Goal: Task Accomplishment & Management: Manage account settings

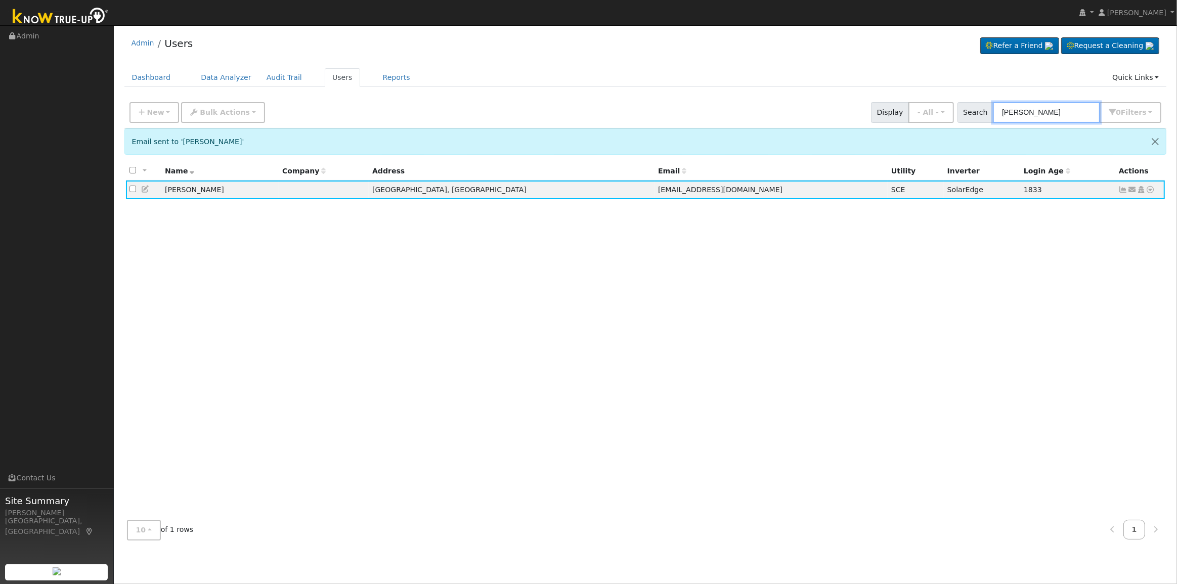
click at [1065, 105] on input "[PERSON_NAME]" at bounding box center [1046, 112] width 107 height 21
drag, startPoint x: 1067, startPoint y: 111, endPoint x: 955, endPoint y: 113, distance: 112.3
click at [959, 115] on div "New Add User Quick Add Quick Connect Quick Convert Lead Bulk Actions Send Email…" at bounding box center [645, 111] width 1036 height 24
paste input "[PERSON_NAME]"
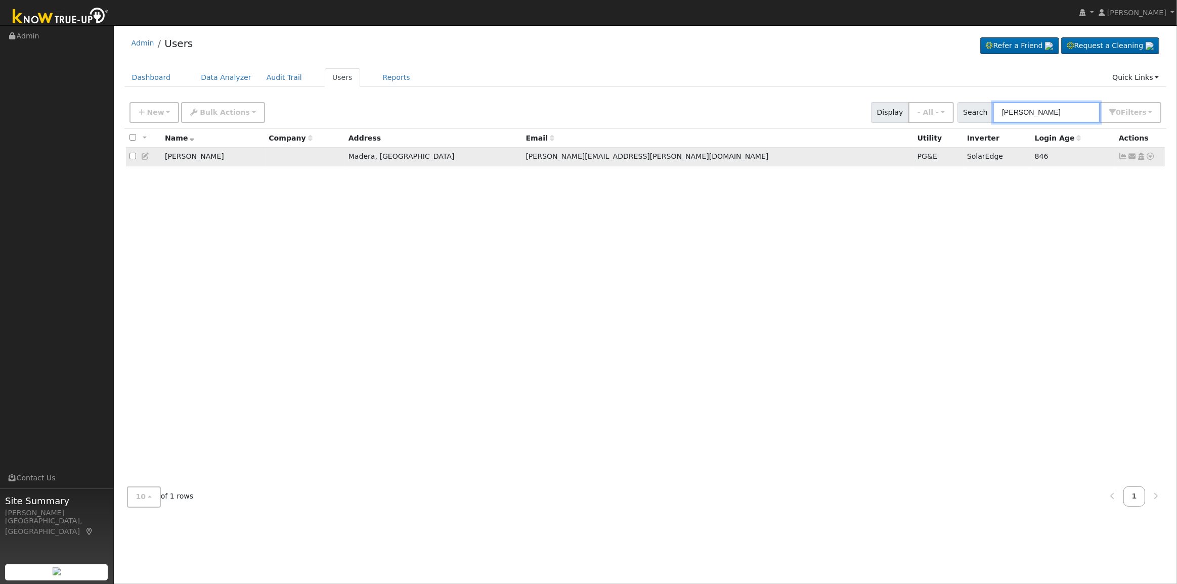
type input "[PERSON_NAME]"
click at [1120, 155] on icon at bounding box center [1122, 156] width 9 height 7
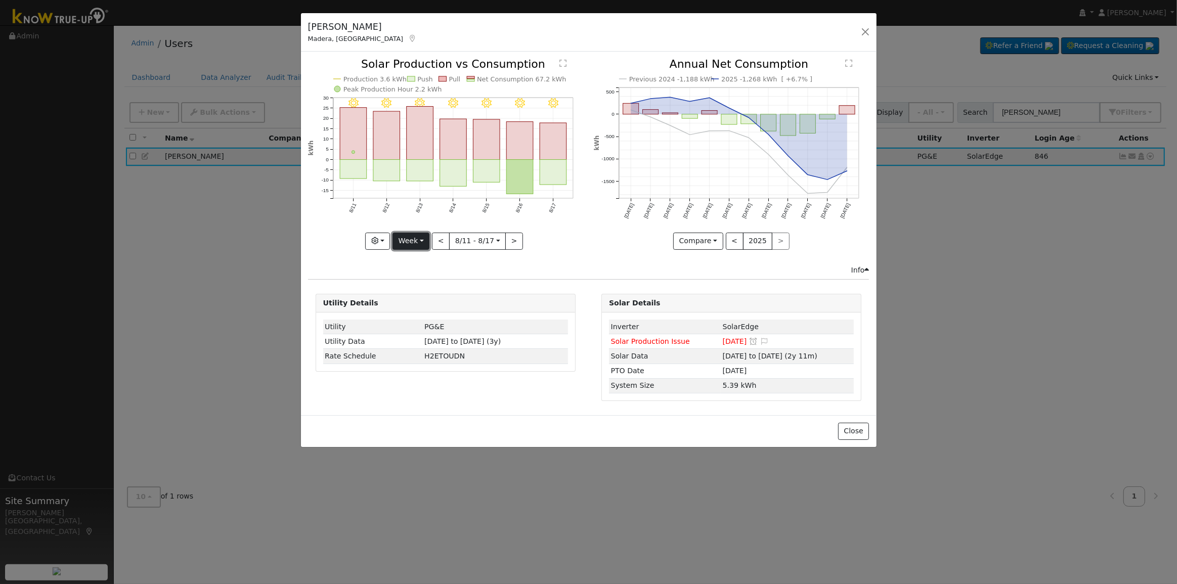
click at [417, 245] on button "Week" at bounding box center [410, 241] width 37 height 17
click at [414, 262] on link "Day" at bounding box center [428, 261] width 70 height 14
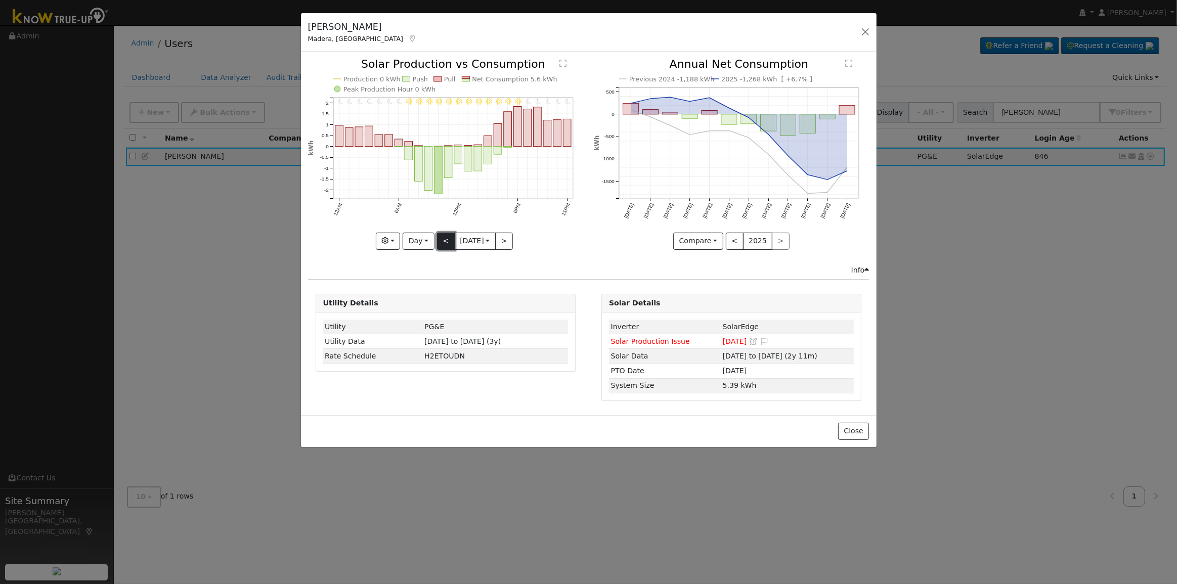
click at [439, 240] on button "<" at bounding box center [446, 241] width 18 height 17
click at [439, 239] on button "<" at bounding box center [446, 241] width 18 height 17
type input "[DATE]"
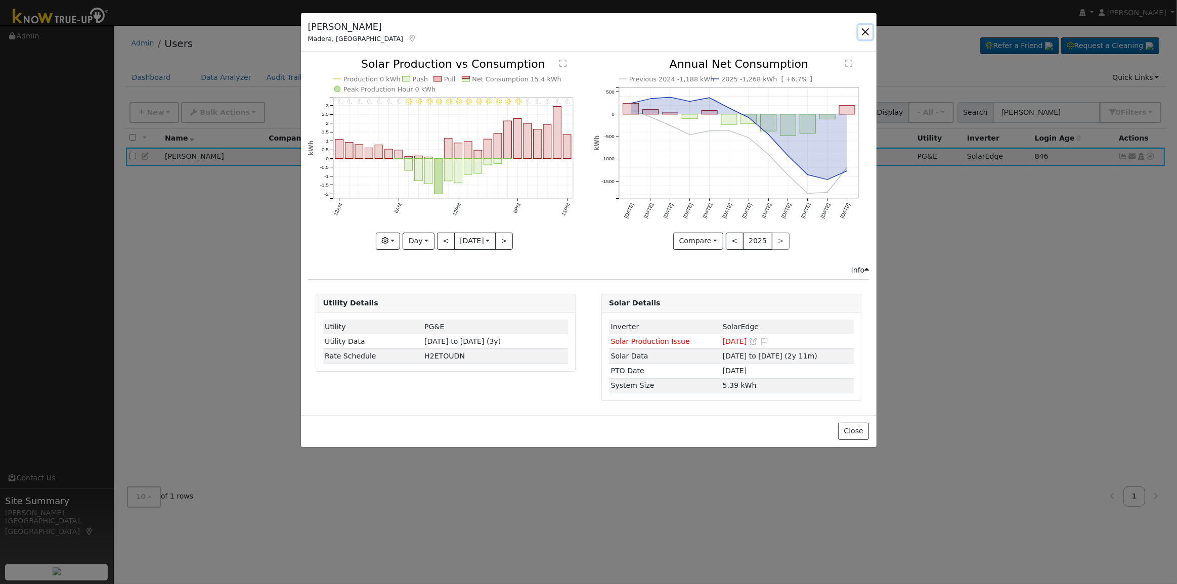
click at [863, 32] on button "button" at bounding box center [865, 32] width 14 height 14
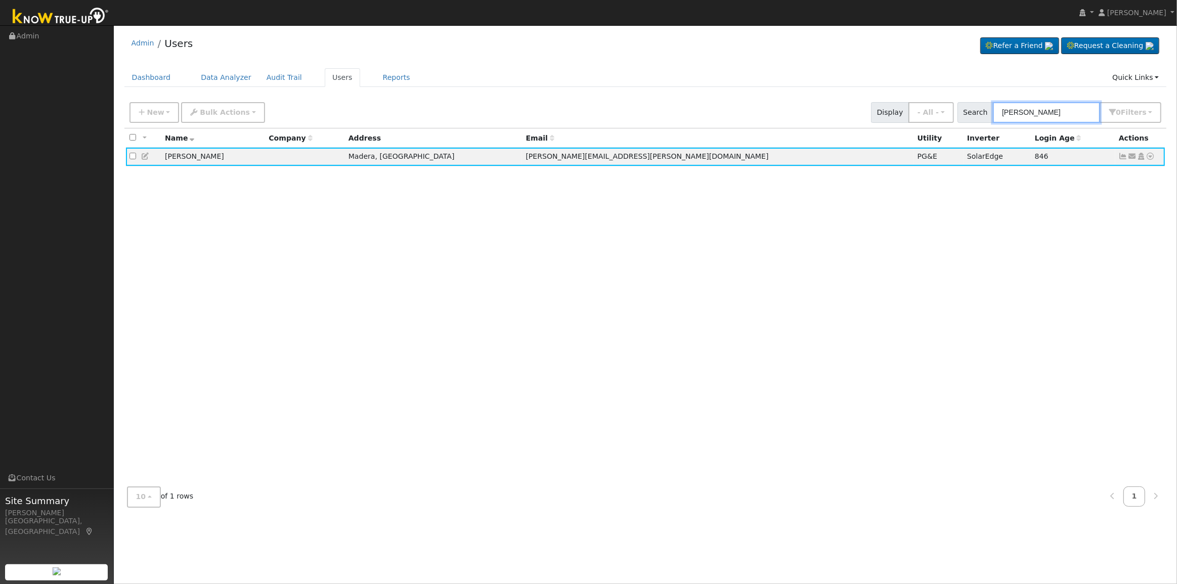
click at [1070, 108] on input "[PERSON_NAME]" at bounding box center [1046, 112] width 107 height 21
drag, startPoint x: 1071, startPoint y: 112, endPoint x: 943, endPoint y: 97, distance: 128.9
click at [944, 97] on div "New Add User Quick Add Quick Connect Quick Convert Lead Bulk Actions Send Email…" at bounding box center [645, 112] width 1042 height 31
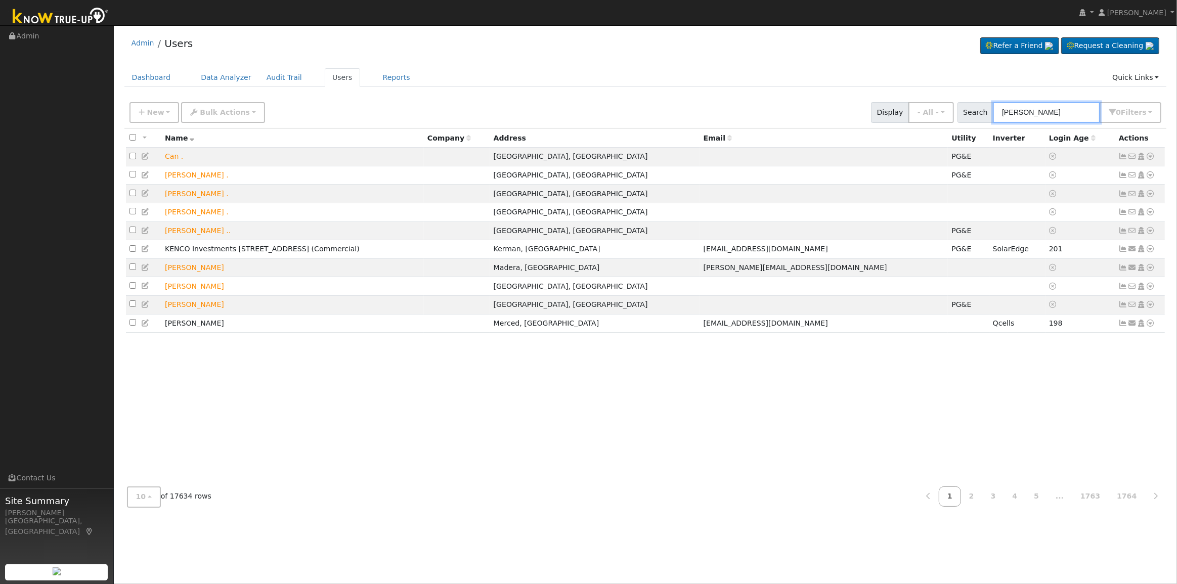
type input "[PERSON_NAME]"
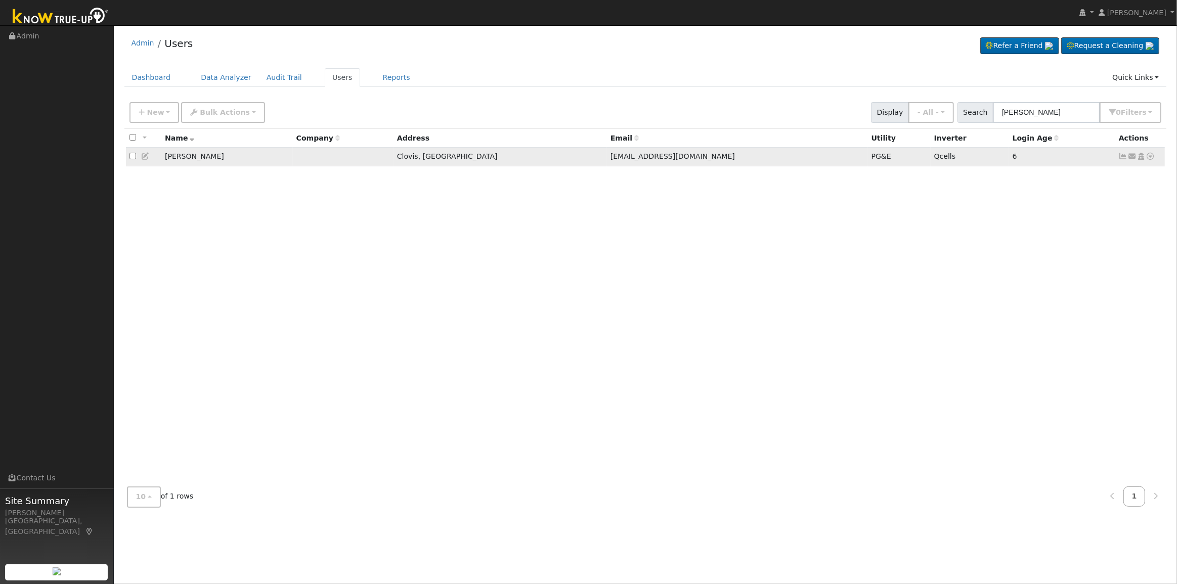
click at [1118, 159] on icon at bounding box center [1122, 156] width 9 height 7
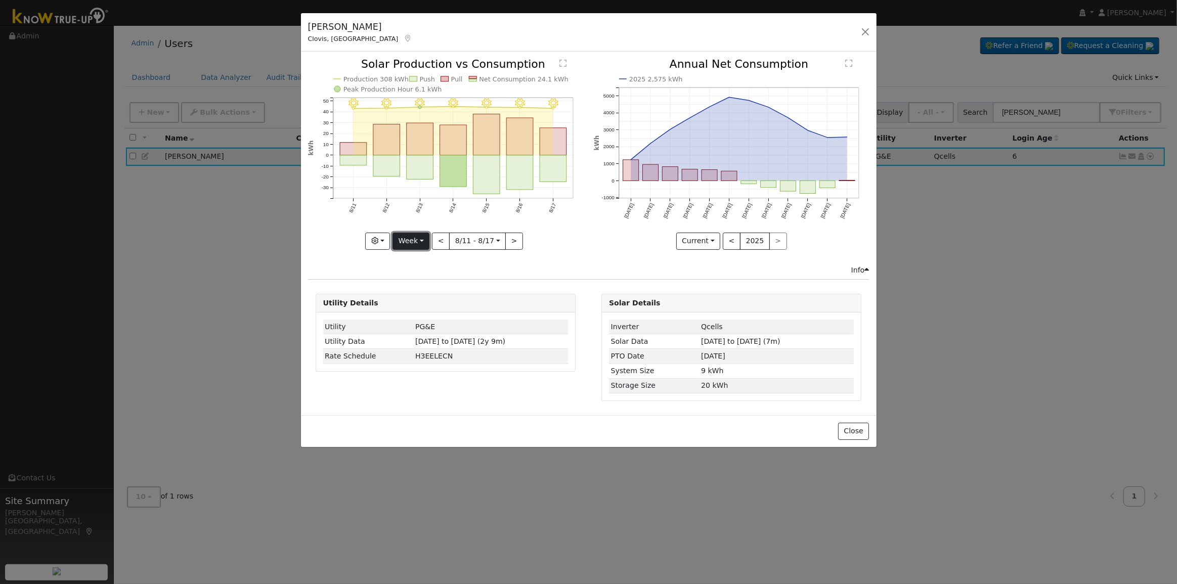
click at [418, 243] on button "Week" at bounding box center [410, 241] width 37 height 17
click at [432, 260] on link "Day" at bounding box center [428, 261] width 70 height 14
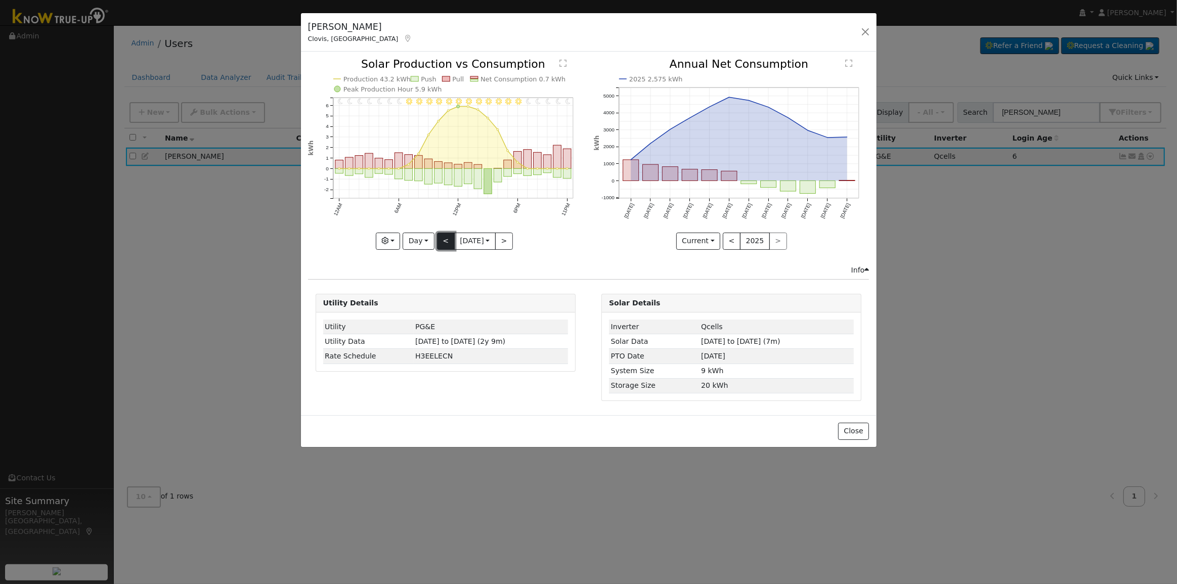
click at [444, 241] on button "<" at bounding box center [446, 241] width 18 height 17
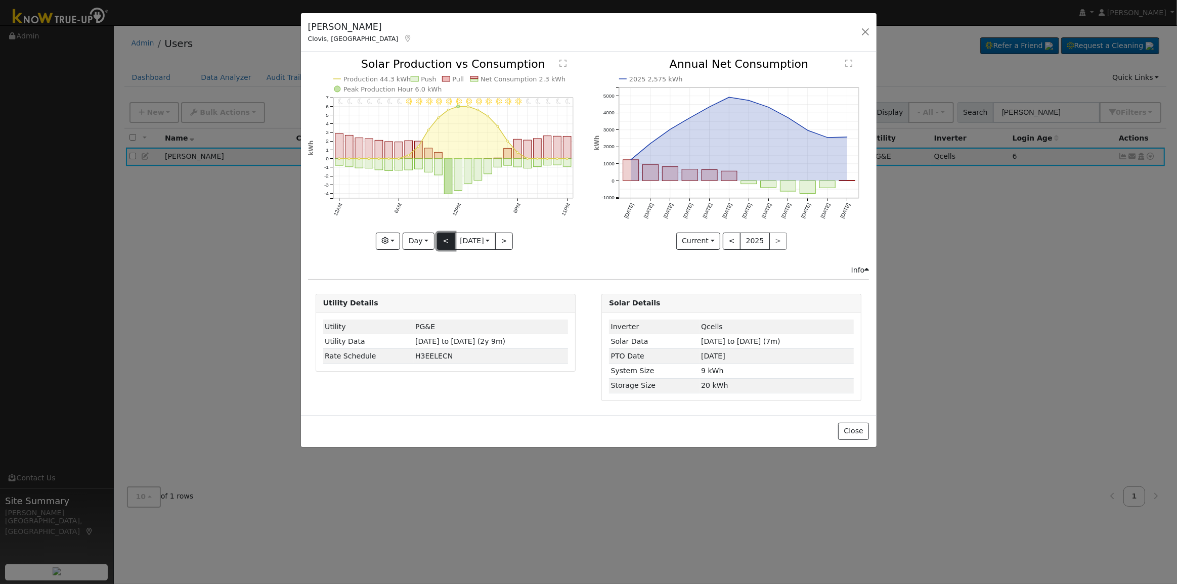
click at [444, 241] on button "<" at bounding box center [446, 241] width 18 height 17
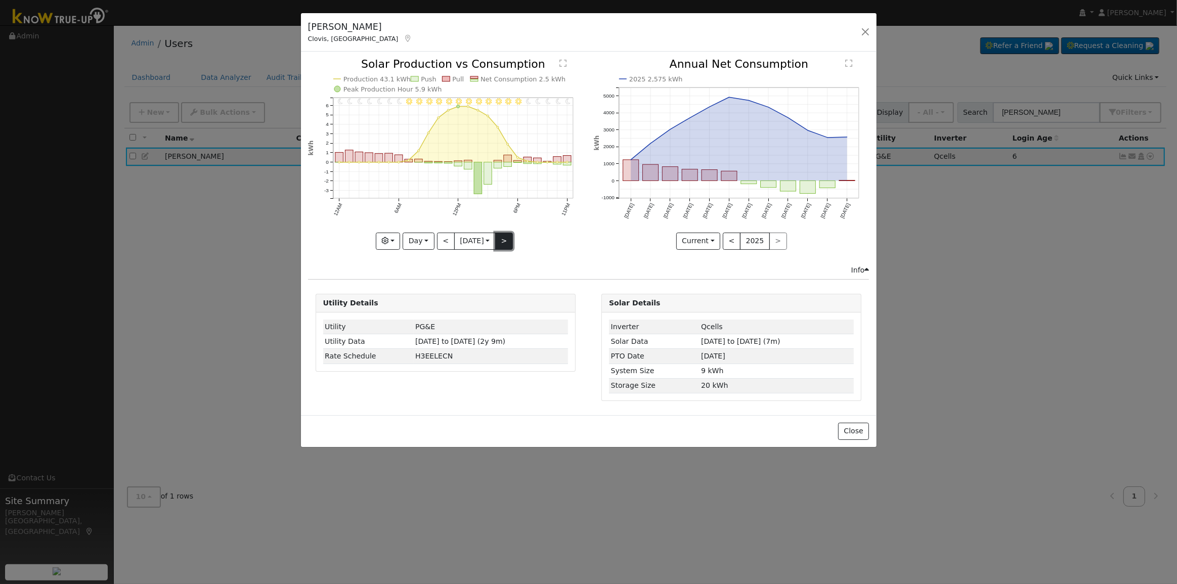
click at [501, 247] on button ">" at bounding box center [504, 241] width 18 height 17
type input "[DATE]"
drag, startPoint x: 860, startPoint y: 30, endPoint x: 661, endPoint y: 55, distance: 200.8
click at [860, 30] on button "button" at bounding box center [865, 32] width 14 height 14
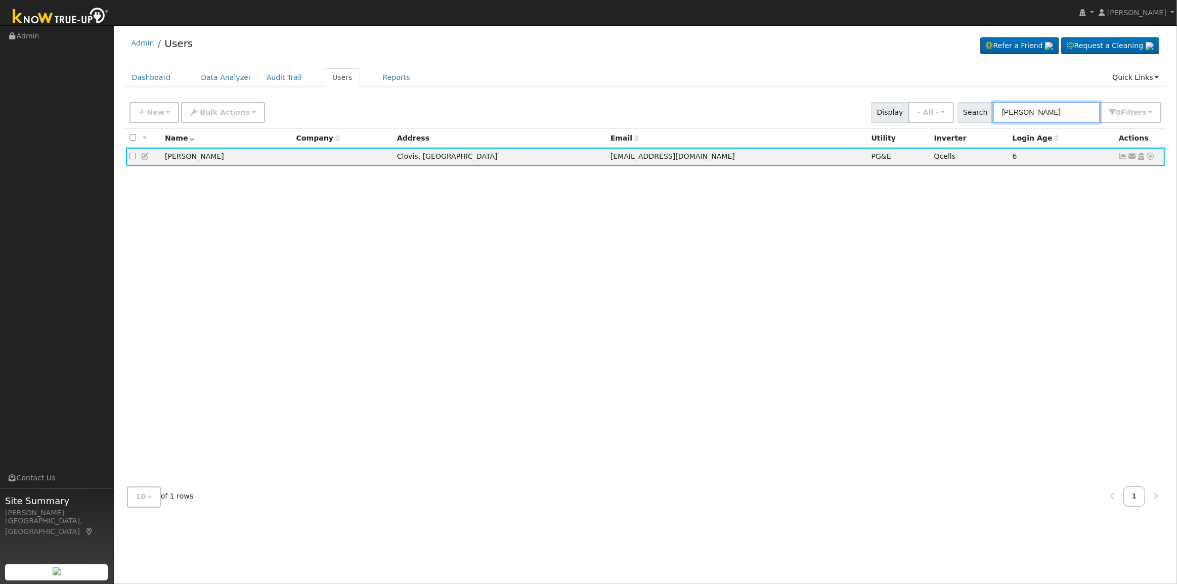
click at [1056, 118] on input "[PERSON_NAME]" at bounding box center [1046, 112] width 107 height 21
drag, startPoint x: 1054, startPoint y: 116, endPoint x: 911, endPoint y: 105, distance: 143.5
click at [911, 105] on div "New Add User Quick Add Quick Connect Quick Convert Lead Bulk Actions Send Email…" at bounding box center [645, 111] width 1036 height 24
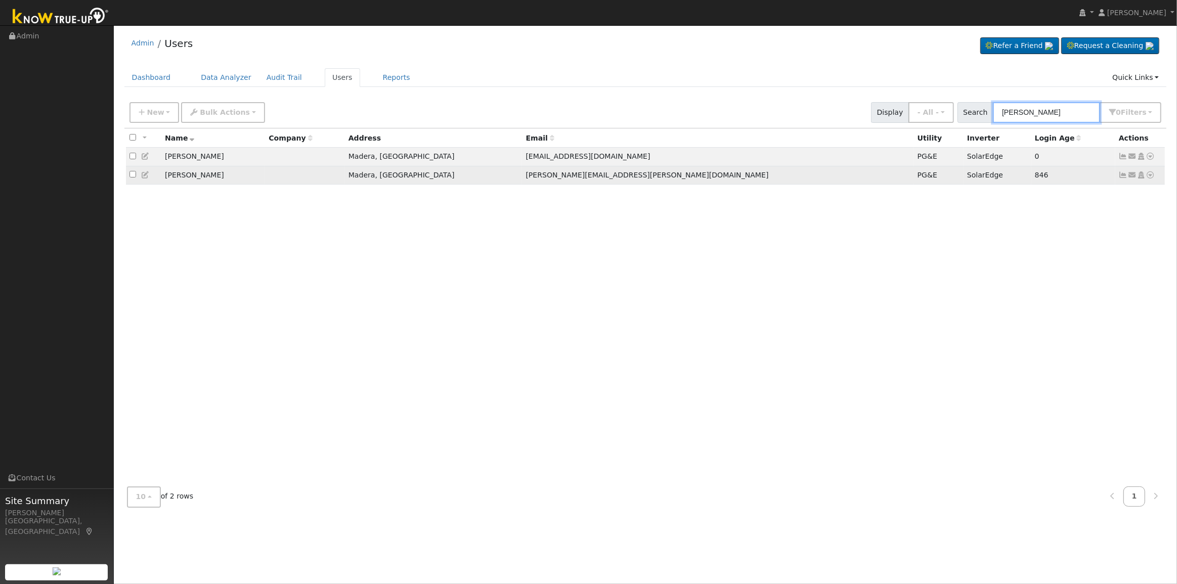
type input "[PERSON_NAME]"
click at [1119, 177] on icon at bounding box center [1122, 174] width 9 height 7
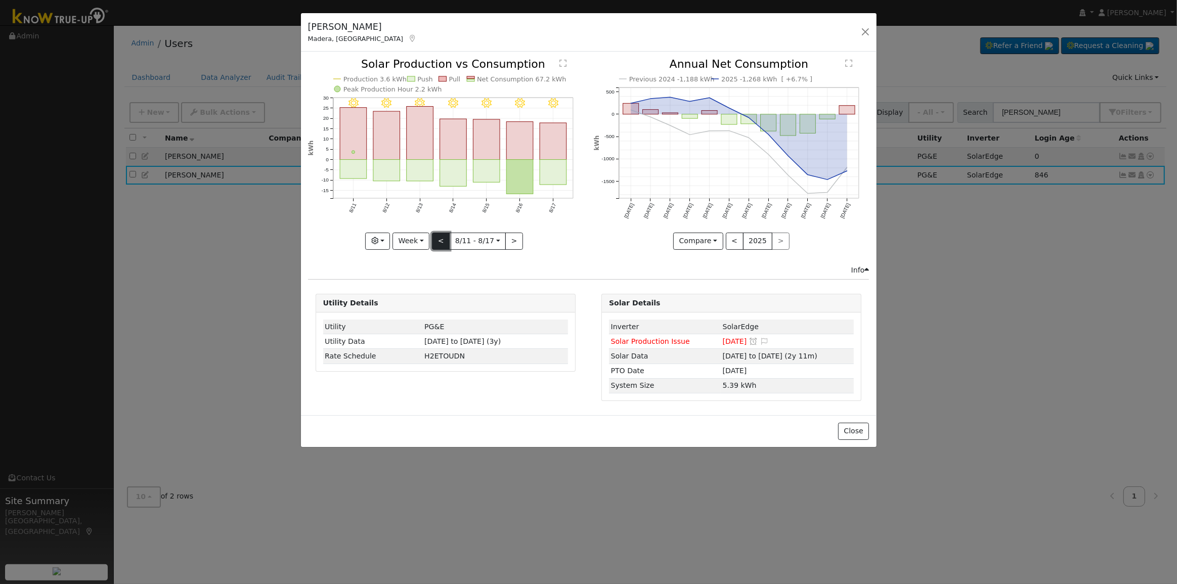
click at [441, 240] on button "<" at bounding box center [441, 241] width 18 height 17
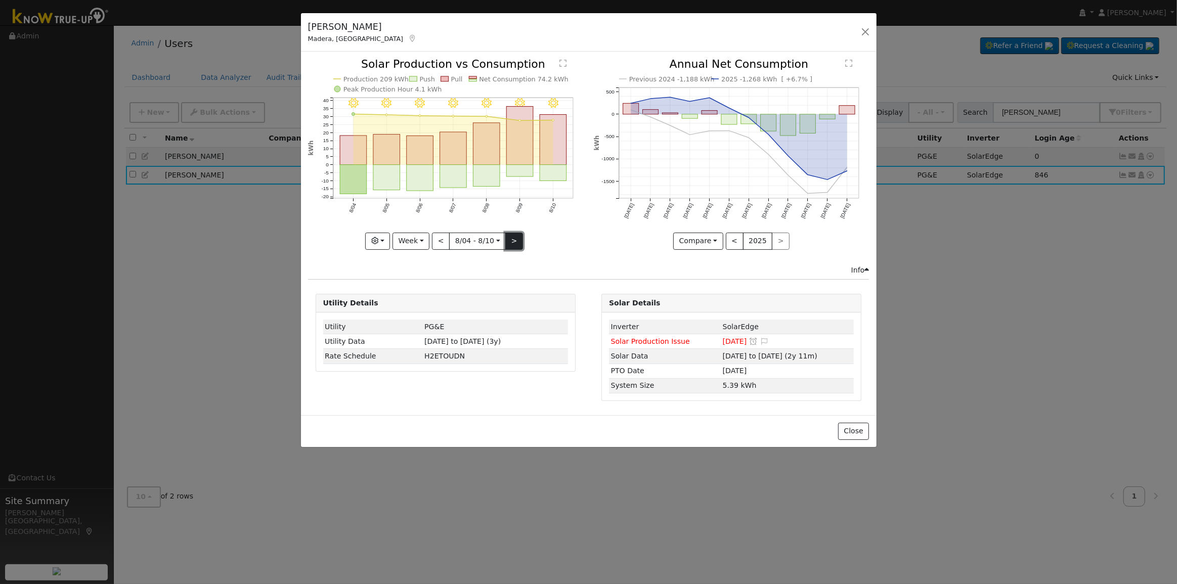
click at [507, 235] on button ">" at bounding box center [514, 241] width 18 height 17
type input "[DATE]"
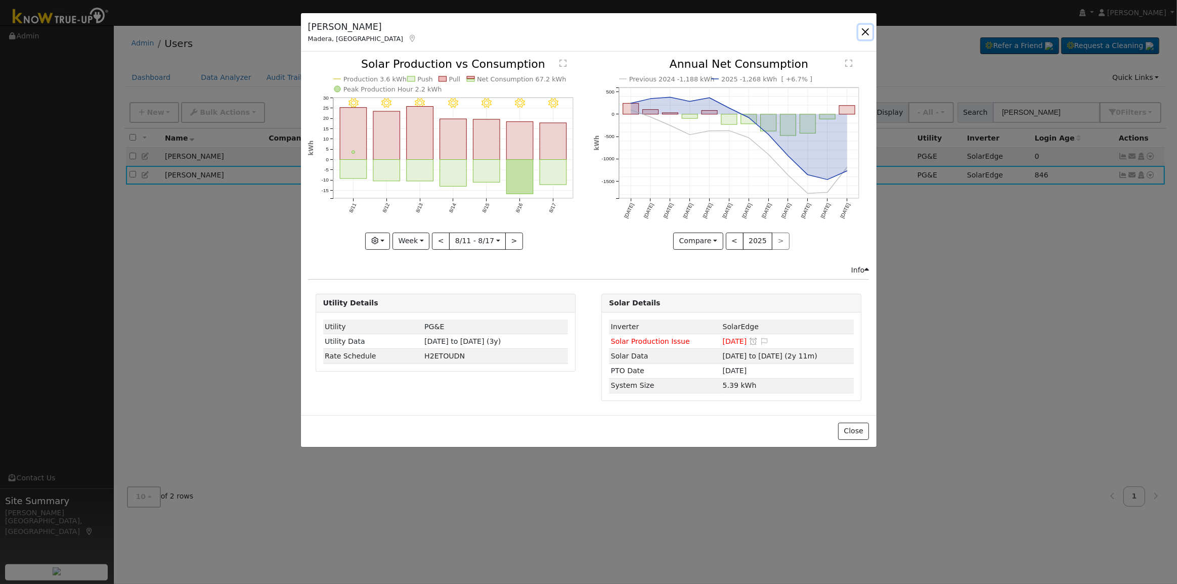
click at [858, 31] on button "button" at bounding box center [865, 32] width 14 height 14
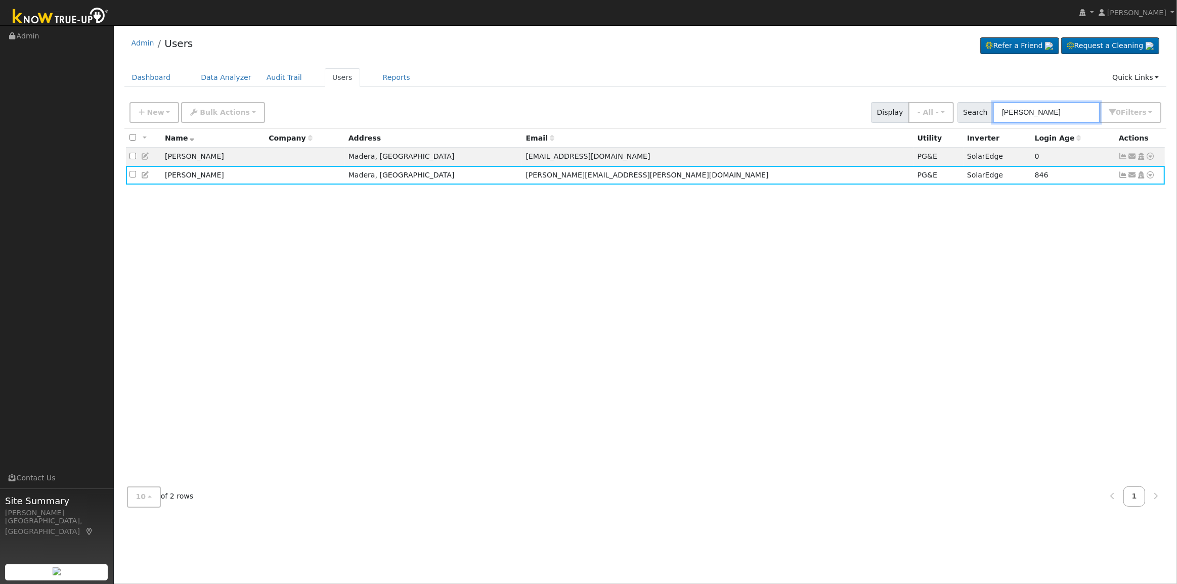
click at [1053, 110] on input "[PERSON_NAME]" at bounding box center [1046, 112] width 107 height 21
drag, startPoint x: 1053, startPoint y: 110, endPoint x: 1008, endPoint y: 103, distance: 46.0
click at [1008, 103] on input "[PERSON_NAME]" at bounding box center [1046, 112] width 107 height 21
paste input "[PERSON_NAME] All"
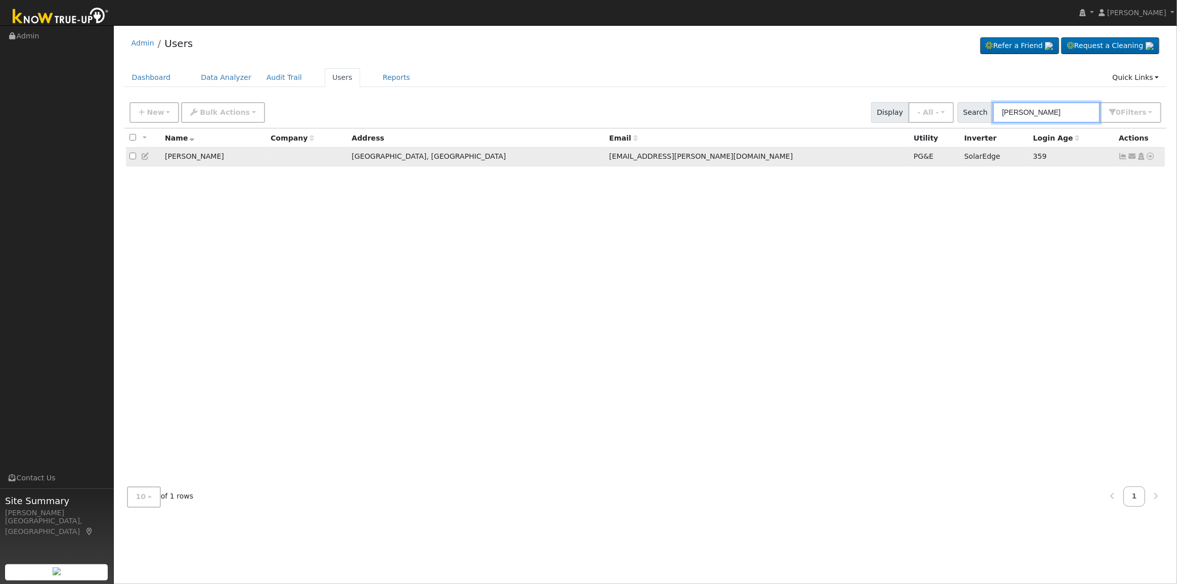
type input "[PERSON_NAME]"
click at [1125, 158] on icon at bounding box center [1122, 156] width 9 height 7
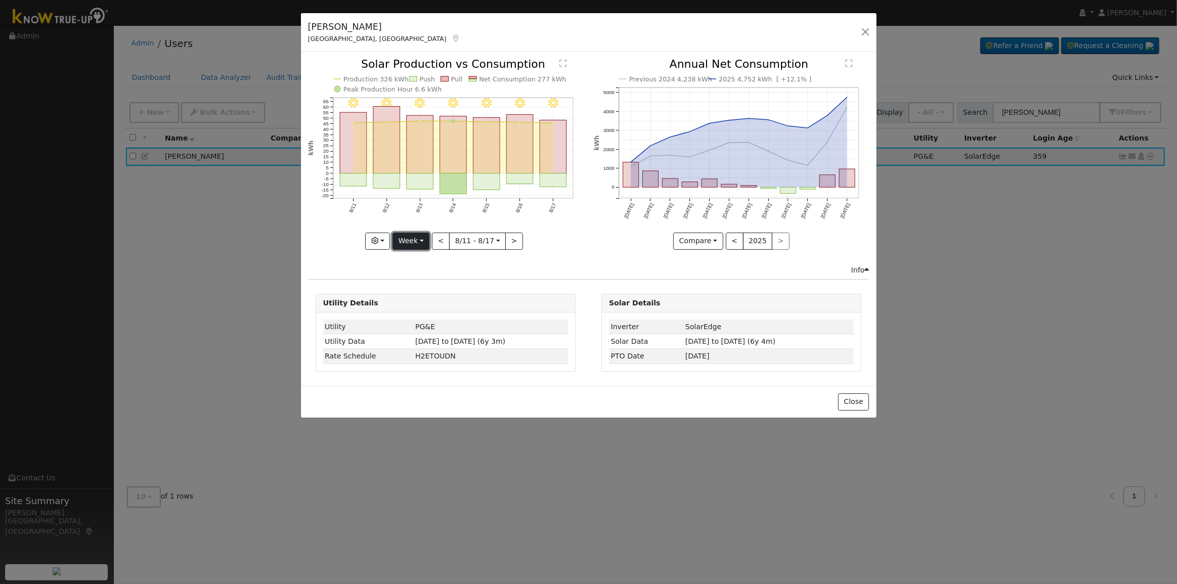
click at [416, 246] on button "Week" at bounding box center [410, 241] width 37 height 17
click at [424, 299] on link "Year" at bounding box center [428, 304] width 70 height 14
type input "[DATE]"
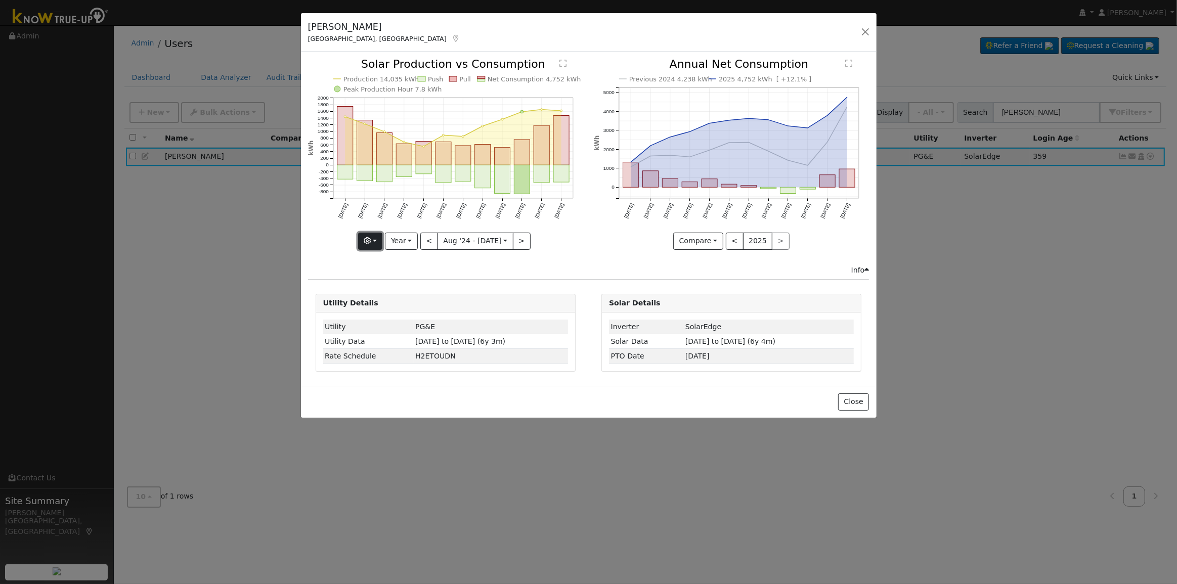
click at [378, 239] on button "button" at bounding box center [370, 241] width 25 height 17
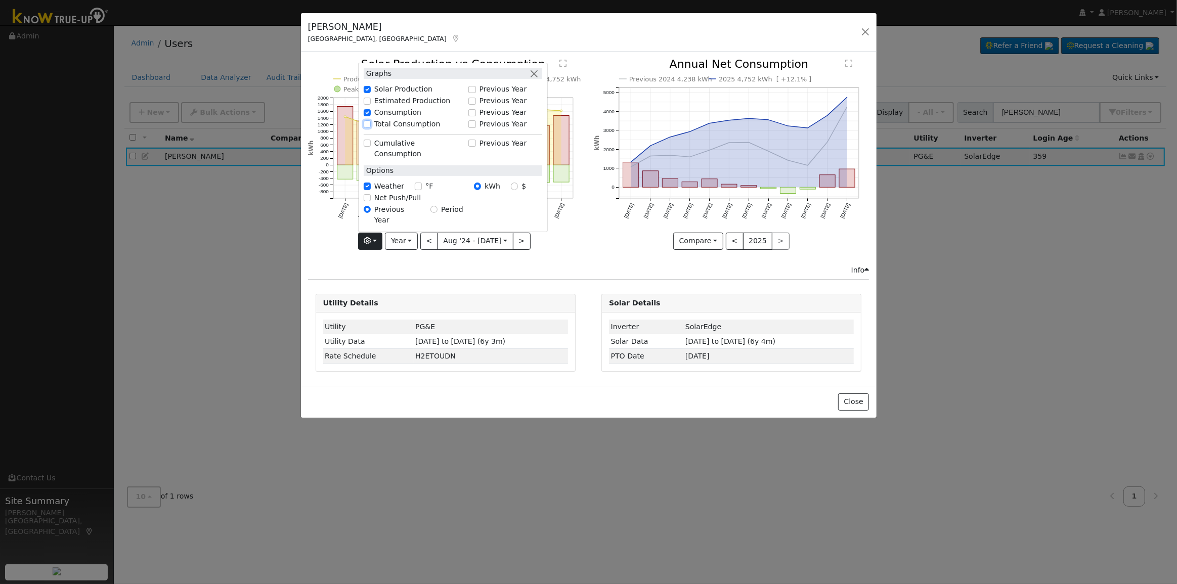
click at [371, 127] on input "Total Consumption" at bounding box center [367, 123] width 7 height 7
checkbox input "true"
drag, startPoint x: 536, startPoint y: 93, endPoint x: 574, endPoint y: 91, distance: 37.4
click at [536, 79] on button "button" at bounding box center [534, 73] width 11 height 11
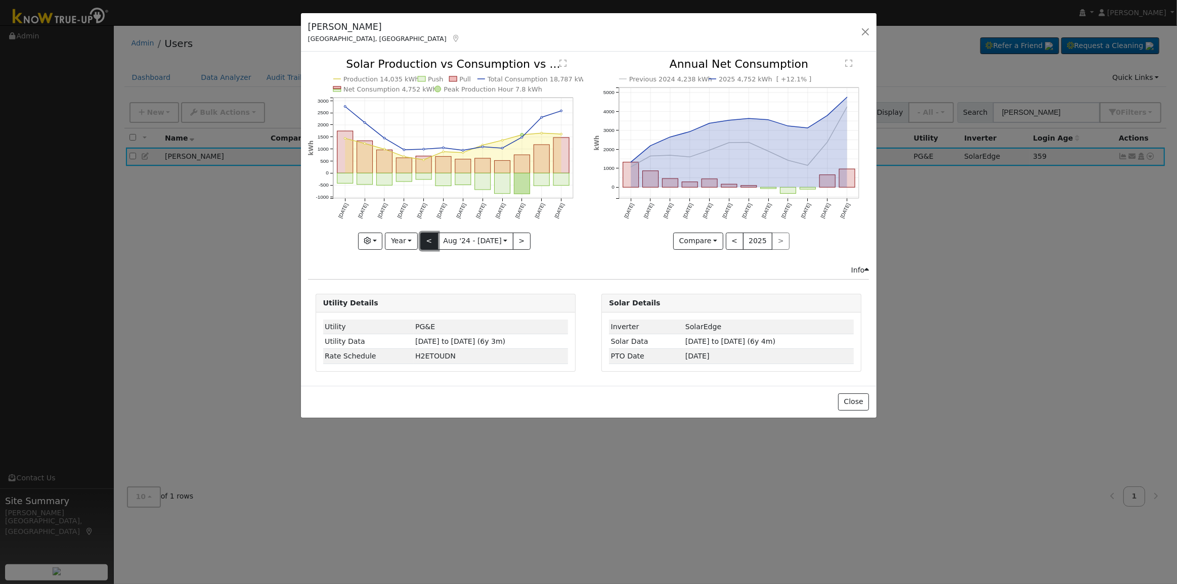
click at [434, 236] on button "<" at bounding box center [429, 241] width 18 height 17
type input "[DATE]"
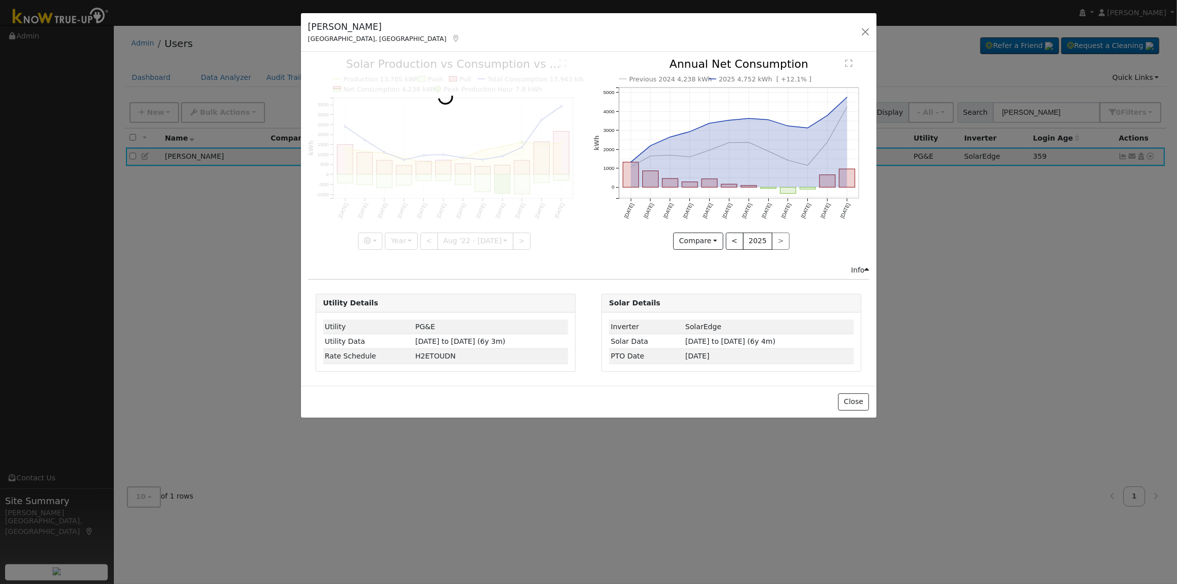
click at [443, 146] on div at bounding box center [445, 154] width 275 height 191
click at [866, 33] on button "button" at bounding box center [865, 32] width 14 height 14
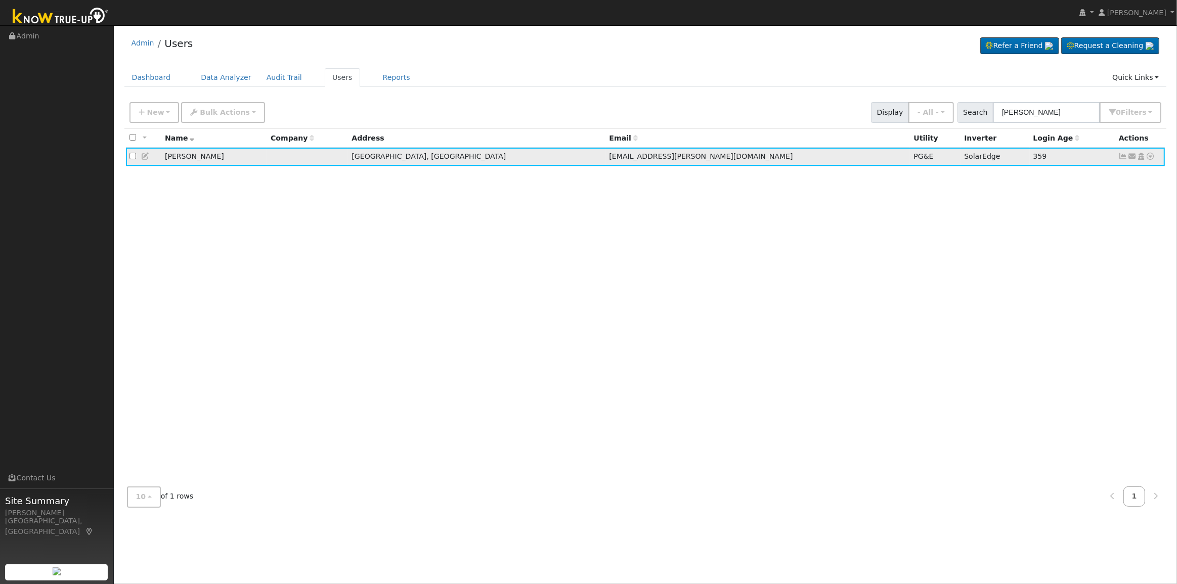
click at [1120, 154] on icon at bounding box center [1122, 156] width 9 height 7
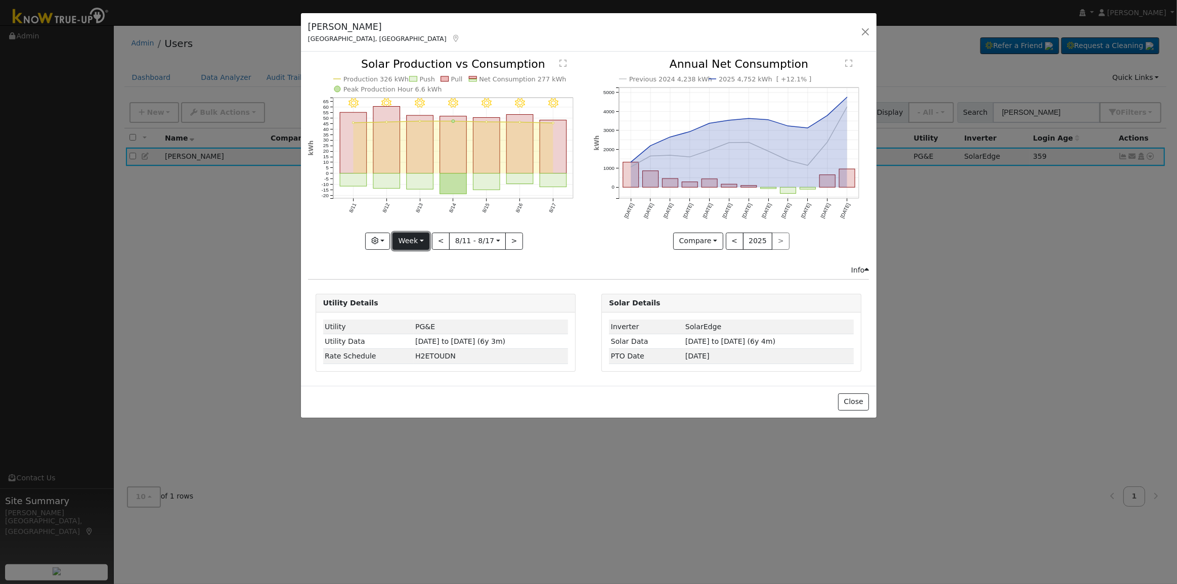
click at [411, 241] on button "Week" at bounding box center [410, 241] width 37 height 17
click at [440, 307] on link "Year" at bounding box center [428, 304] width 70 height 14
type input "[DATE]"
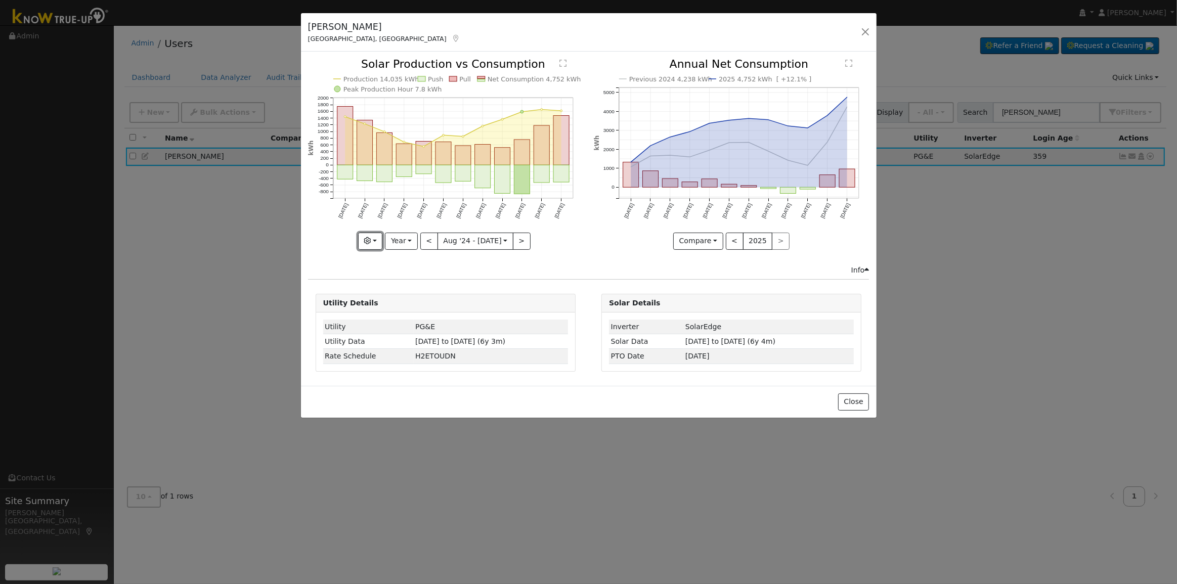
click at [371, 241] on icon "button" at bounding box center [367, 240] width 7 height 7
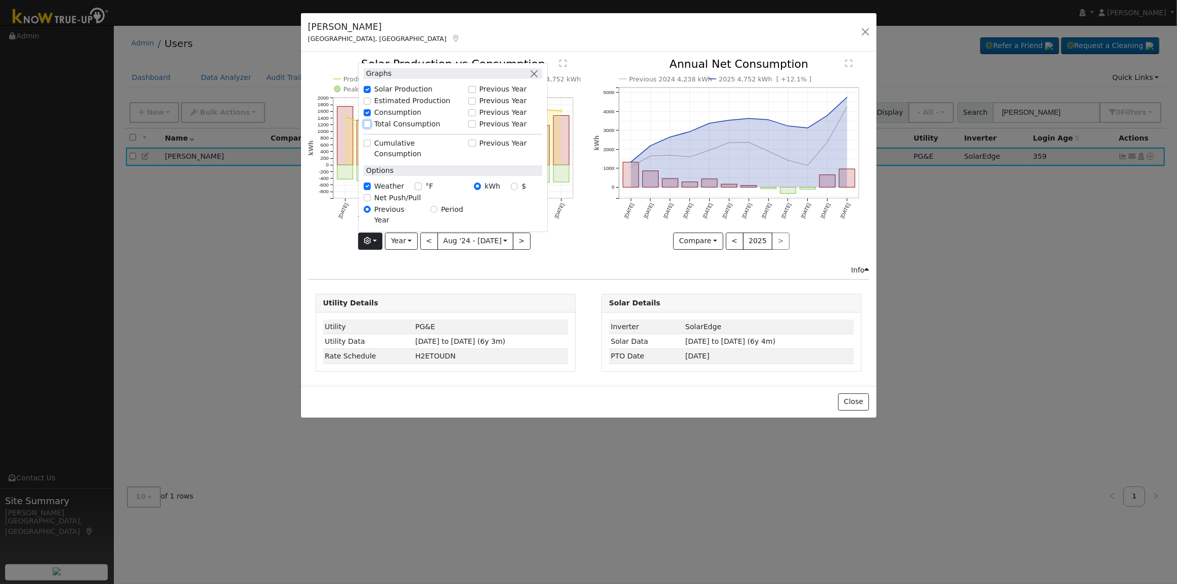
click at [371, 127] on input "Total Consumption" at bounding box center [367, 123] width 7 height 7
checkbox input "true"
click at [540, 79] on button "button" at bounding box center [534, 73] width 11 height 11
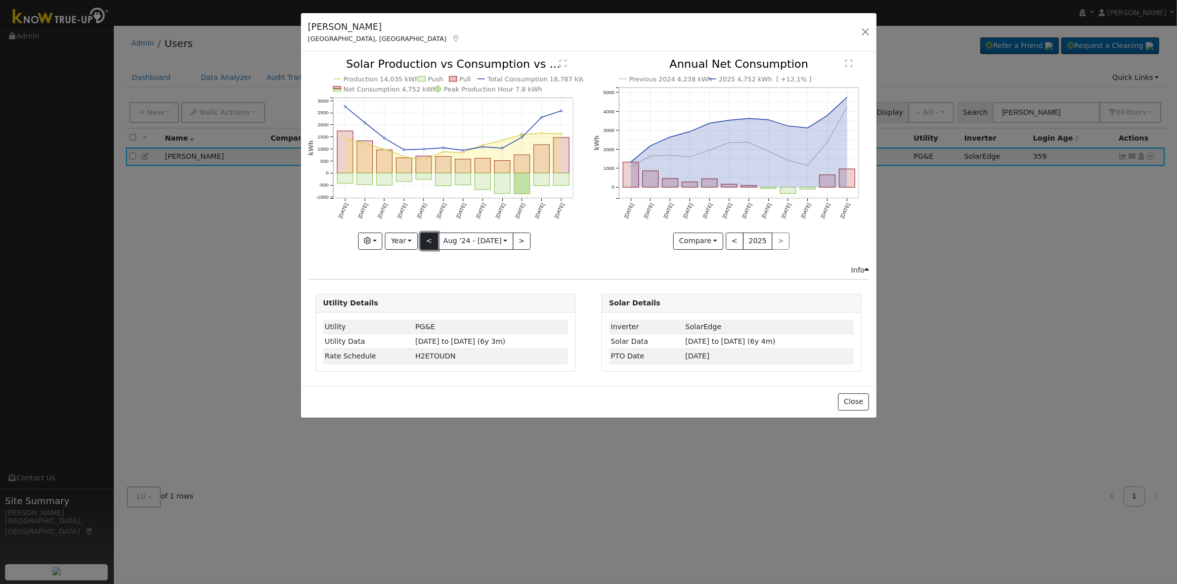
click at [431, 238] on button "<" at bounding box center [429, 241] width 18 height 17
click at [515, 242] on button ">" at bounding box center [522, 241] width 18 height 17
click at [426, 236] on button "<" at bounding box center [429, 241] width 18 height 17
type input "[DATE]"
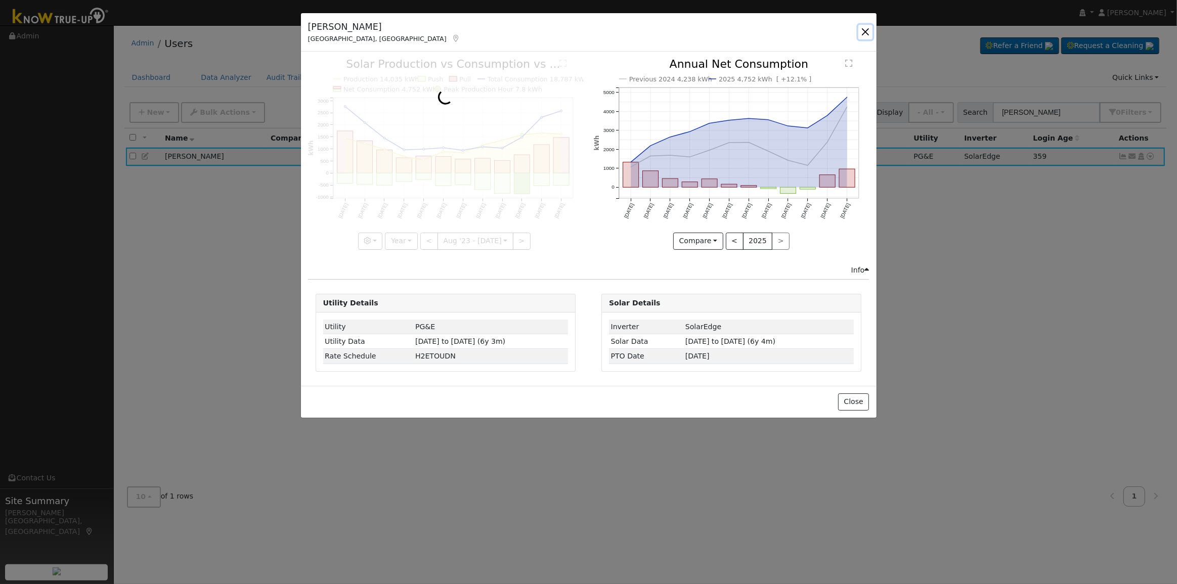
click at [862, 30] on button "button" at bounding box center [865, 32] width 14 height 14
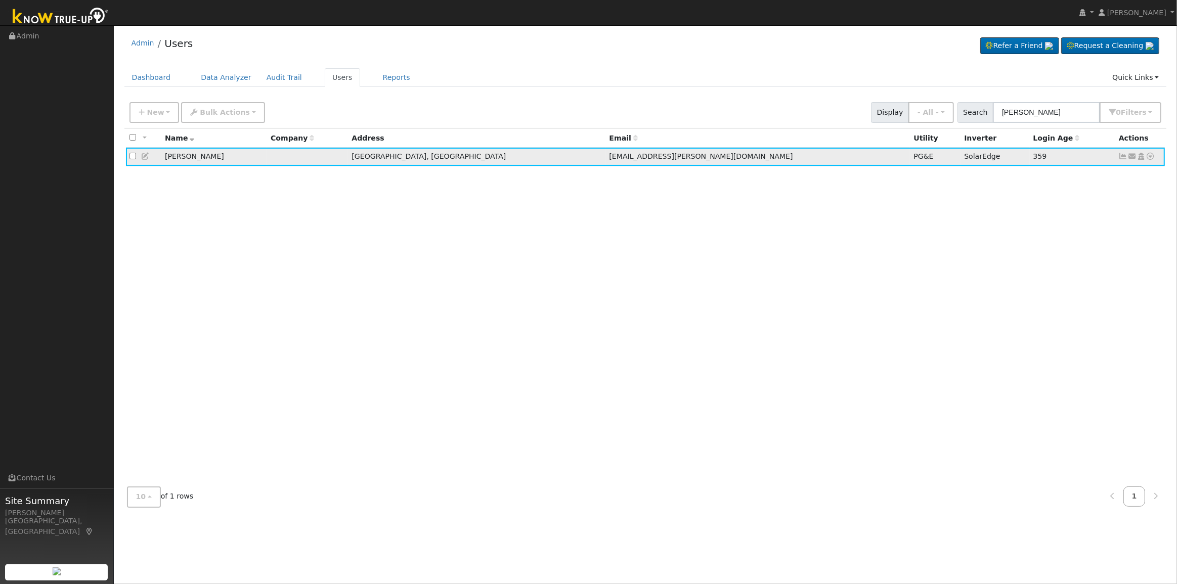
click at [1122, 158] on icon at bounding box center [1122, 156] width 9 height 7
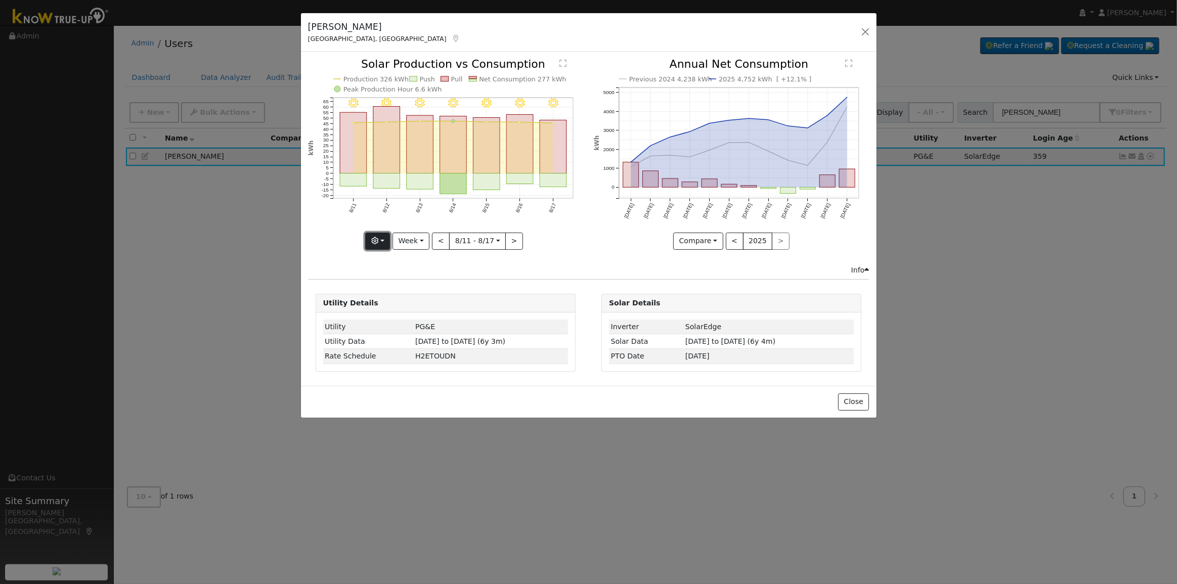
drag, startPoint x: 384, startPoint y: 243, endPoint x: 390, endPoint y: 244, distance: 5.6
click at [384, 244] on button "button" at bounding box center [377, 241] width 25 height 17
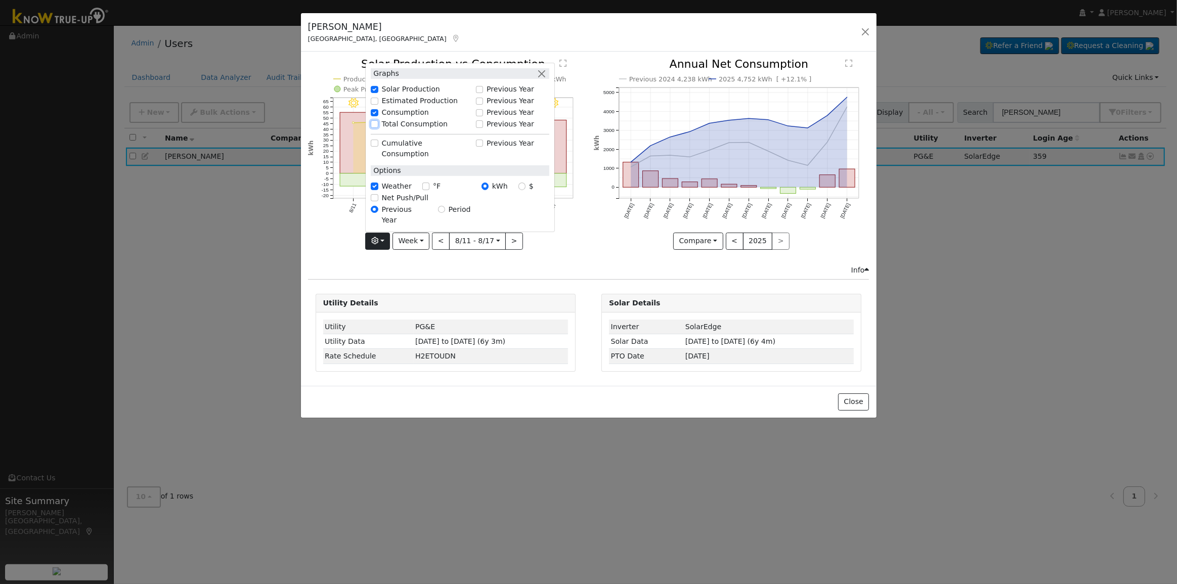
click at [375, 127] on input "Total Consumption" at bounding box center [374, 123] width 7 height 7
checkbox input "true"
click at [418, 240] on button "Week" at bounding box center [410, 241] width 37 height 17
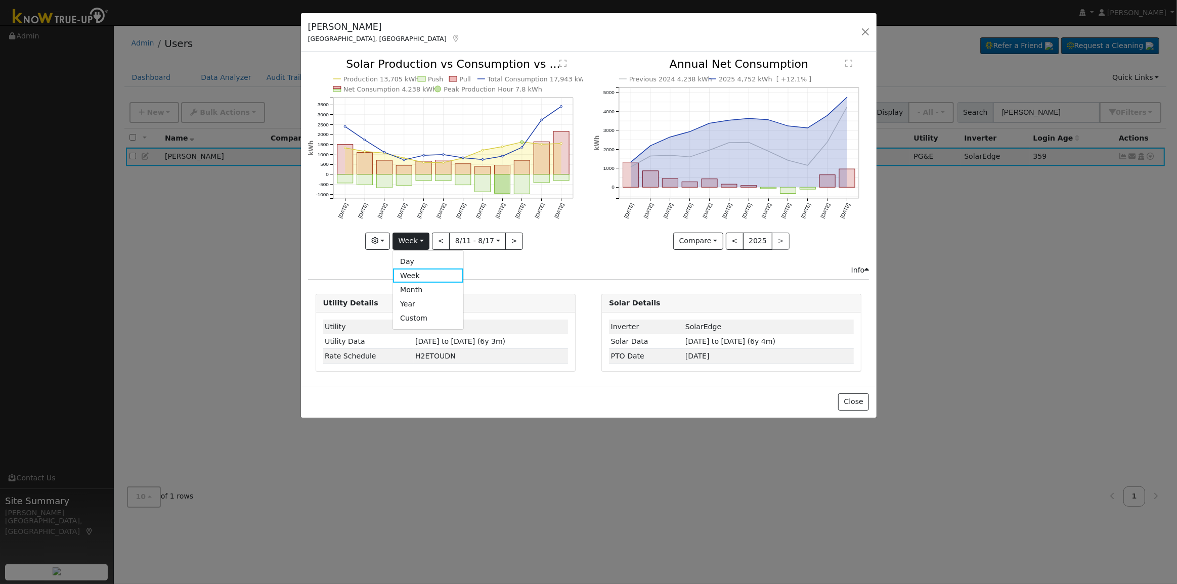
drag, startPoint x: 425, startPoint y: 299, endPoint x: 430, endPoint y: 263, distance: 36.8
click at [424, 299] on link "Year" at bounding box center [428, 304] width 70 height 14
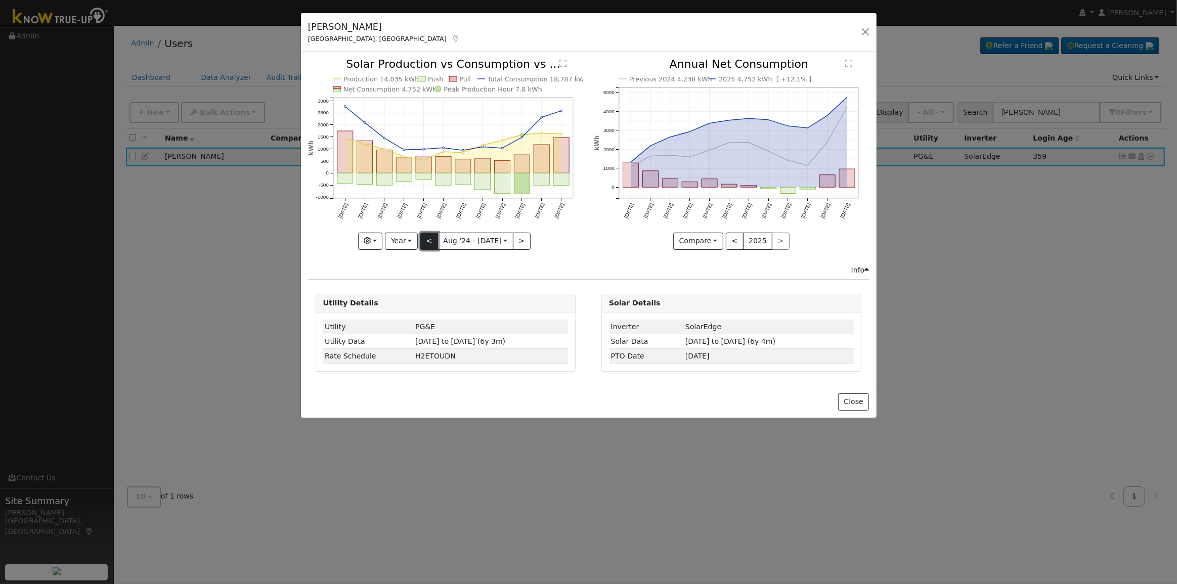
click at [430, 241] on button "<" at bounding box center [429, 241] width 18 height 17
click at [513, 242] on button ">" at bounding box center [522, 241] width 18 height 17
click at [431, 241] on button "<" at bounding box center [429, 241] width 18 height 17
click at [430, 241] on button "<" at bounding box center [429, 241] width 18 height 17
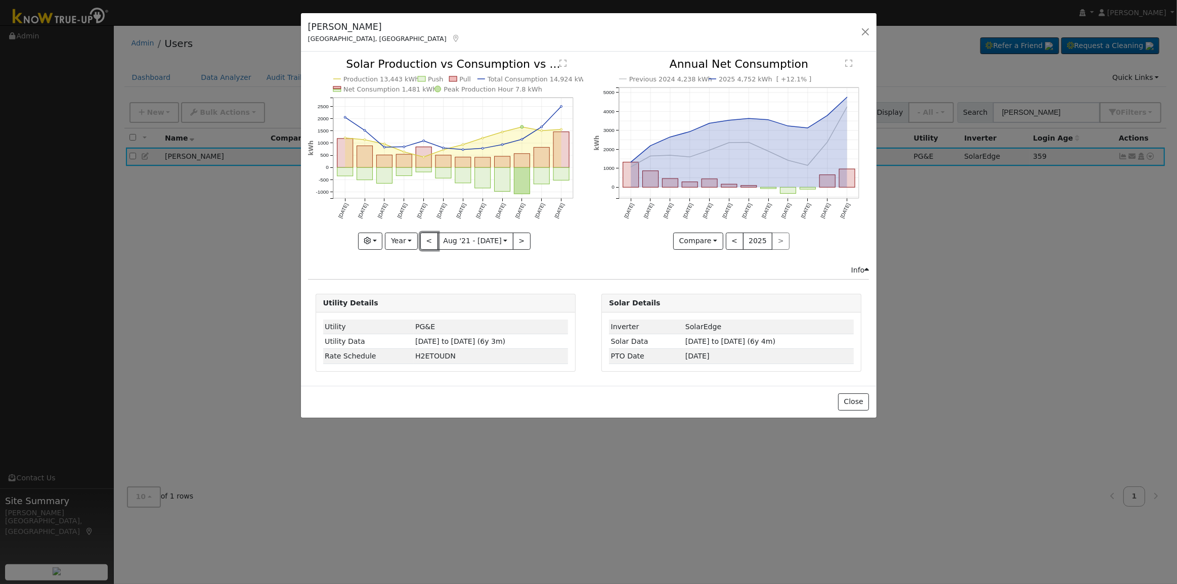
click at [430, 241] on button "<" at bounding box center [429, 241] width 18 height 17
click at [430, 242] on button "<" at bounding box center [429, 241] width 18 height 17
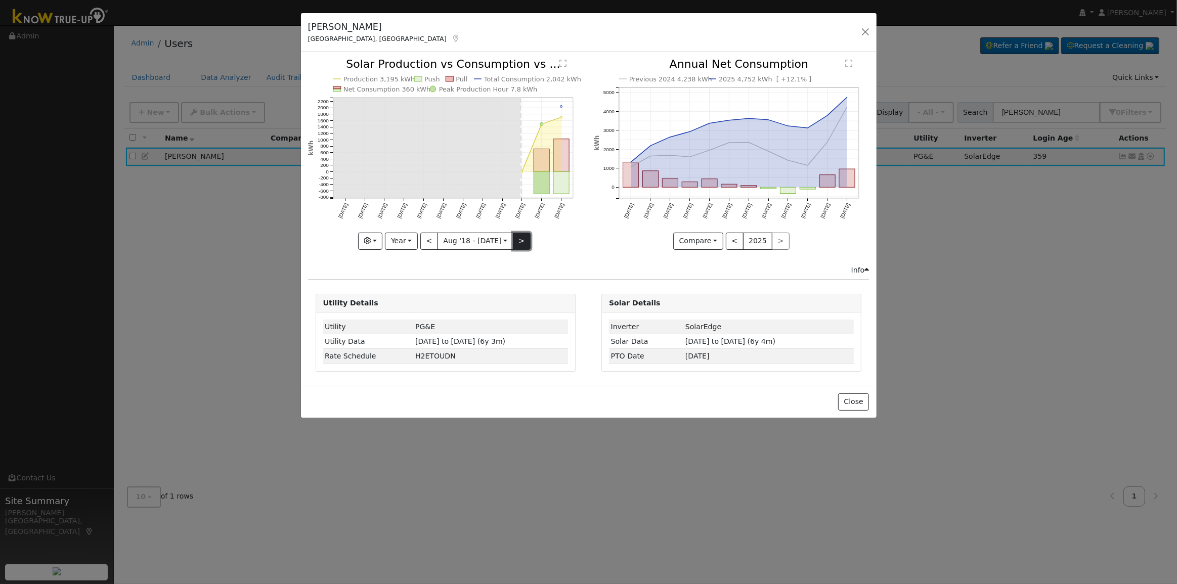
click at [519, 237] on button ">" at bounding box center [522, 241] width 18 height 17
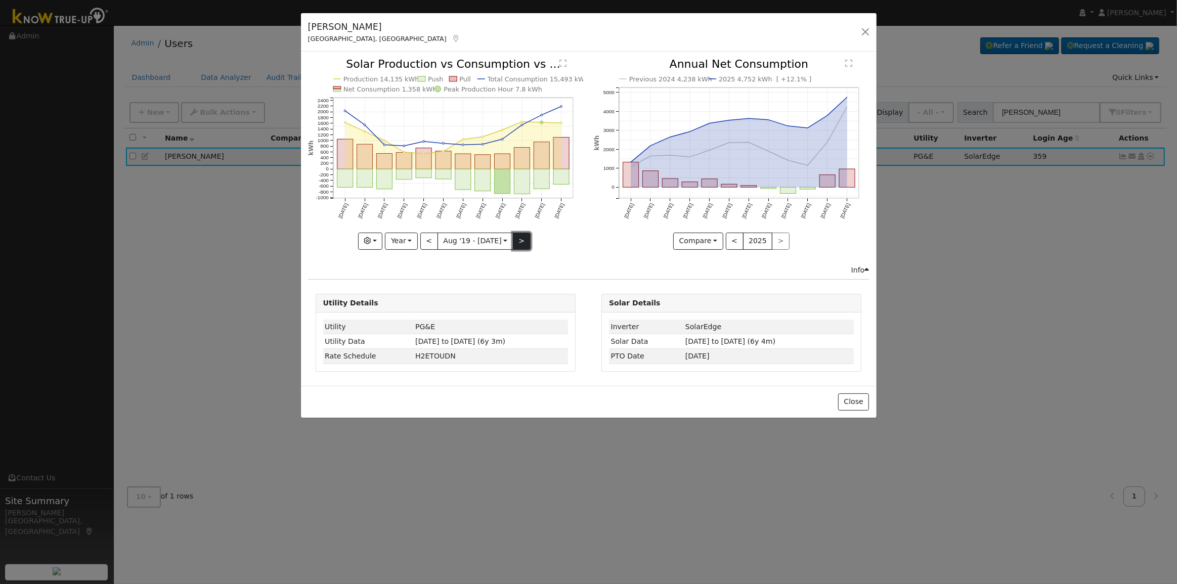
click at [518, 242] on button ">" at bounding box center [522, 241] width 18 height 17
type input "[DATE]"
